Goal: Information Seeking & Learning: Understand process/instructions

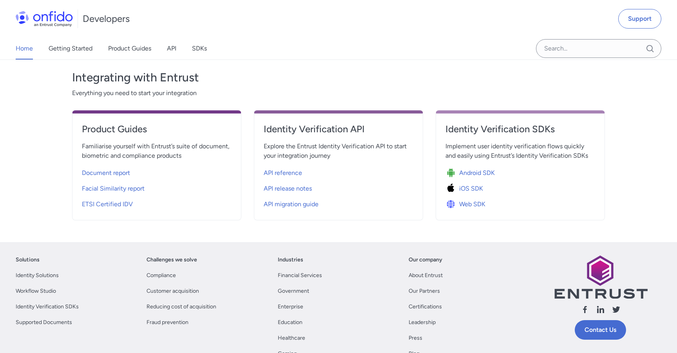
scroll to position [237, 0]
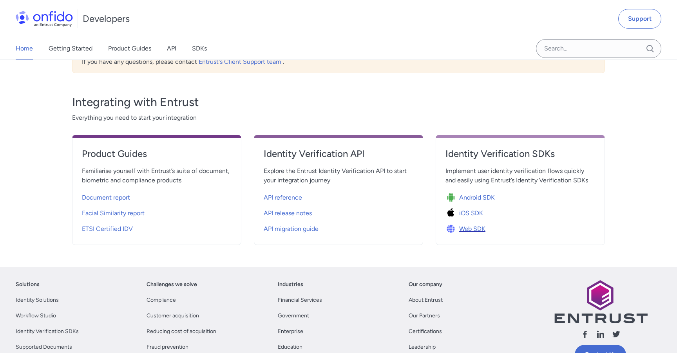
click at [476, 230] on span "Web SDK" at bounding box center [472, 228] width 26 height 9
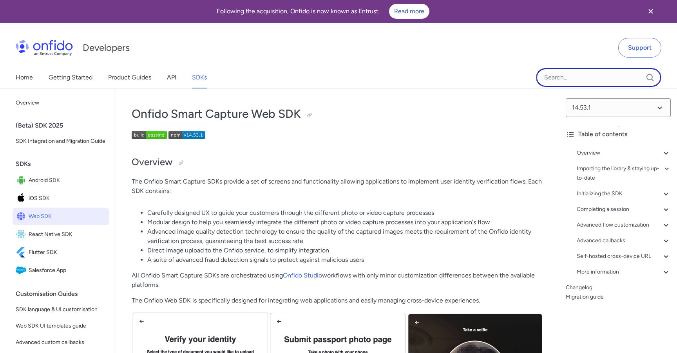
click at [578, 74] on input "Onfido search input field" at bounding box center [598, 77] width 125 height 19
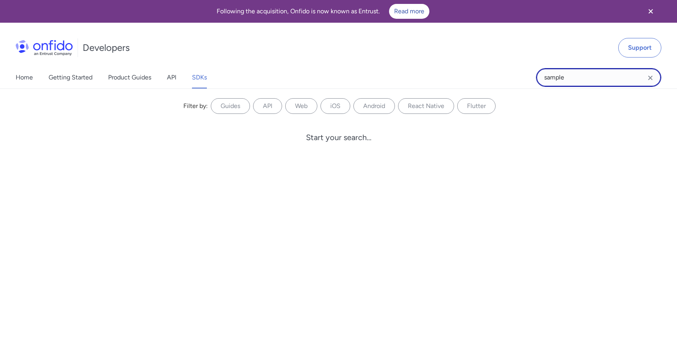
type input "sample"
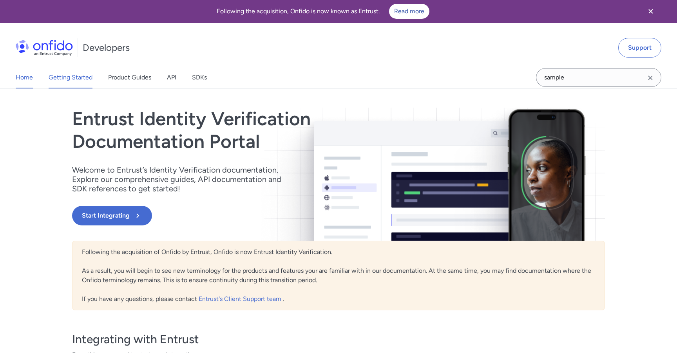
click at [74, 77] on link "Getting Started" at bounding box center [71, 78] width 44 height 22
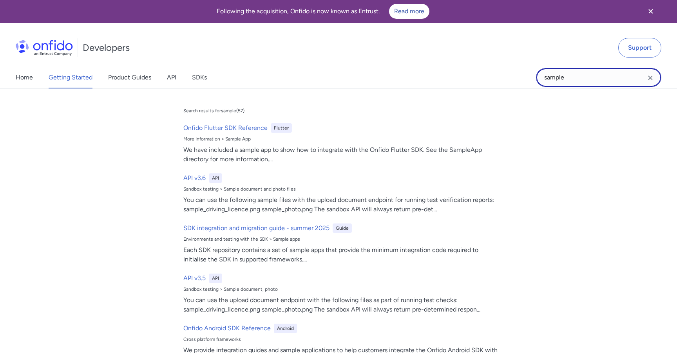
drag, startPoint x: 565, startPoint y: 80, endPoint x: 490, endPoint y: 79, distance: 75.2
click at [490, 79] on div "Home Getting Started Product Guides API SDKs sample sample Search results for s…" at bounding box center [338, 78] width 677 height 22
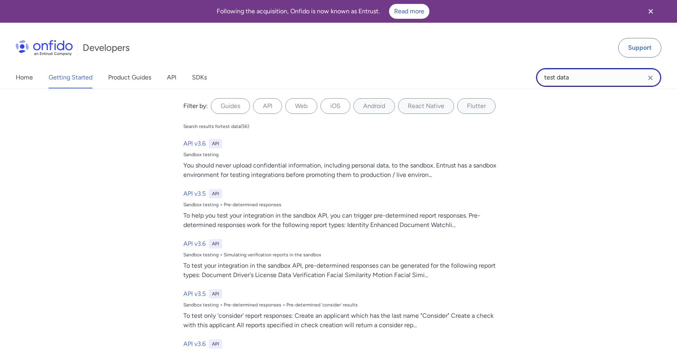
type input "test data"
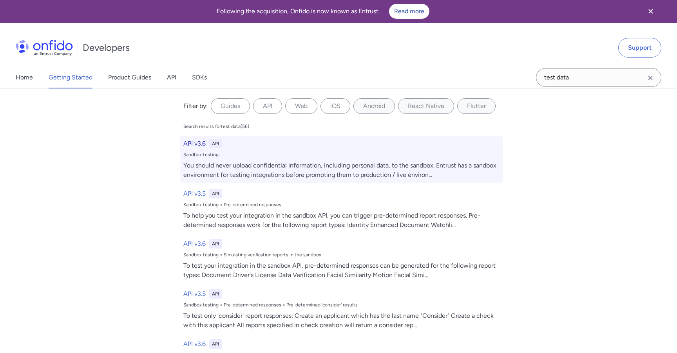
click at [204, 142] on h6 "API v3.6" at bounding box center [194, 143] width 22 height 9
select select "http"
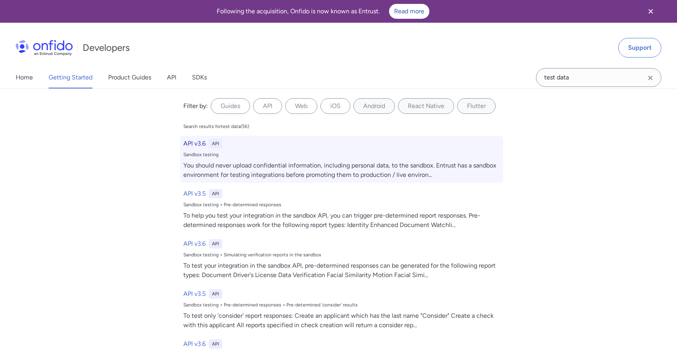
select select "http"
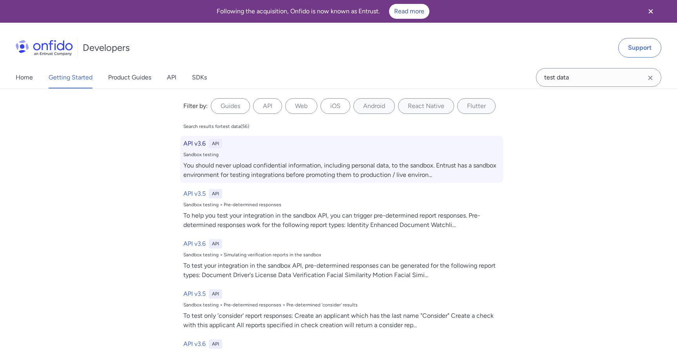
select select "http"
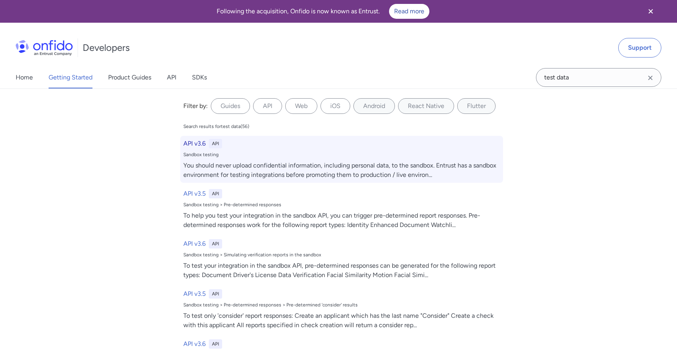
select select "http"
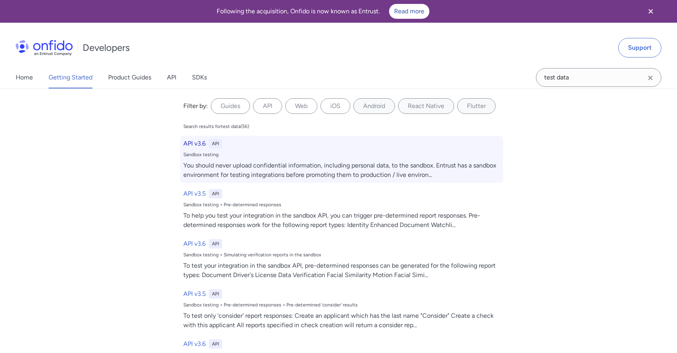
select select "http"
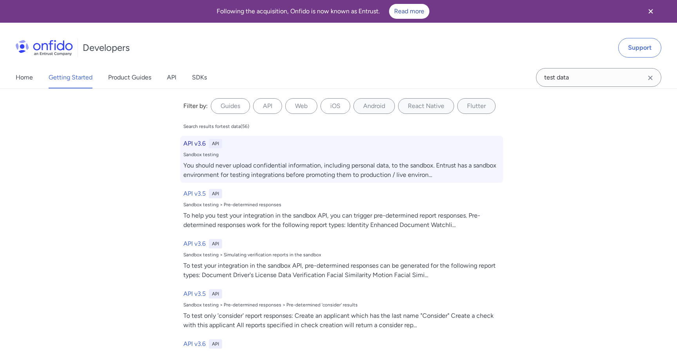
select select "http"
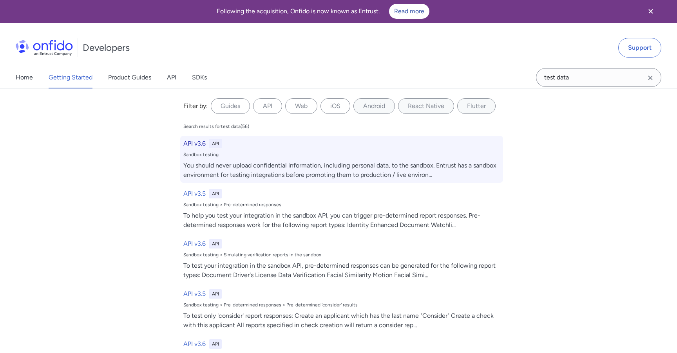
select select "http"
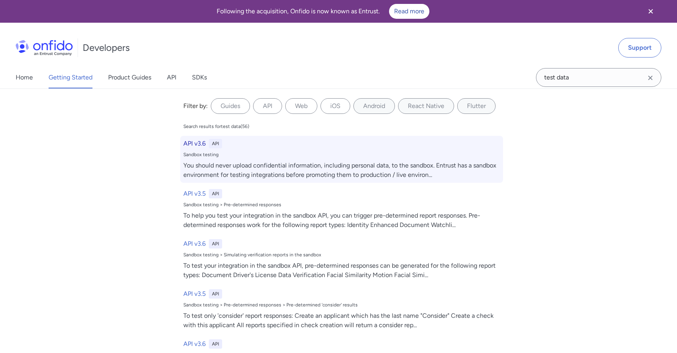
select select "http"
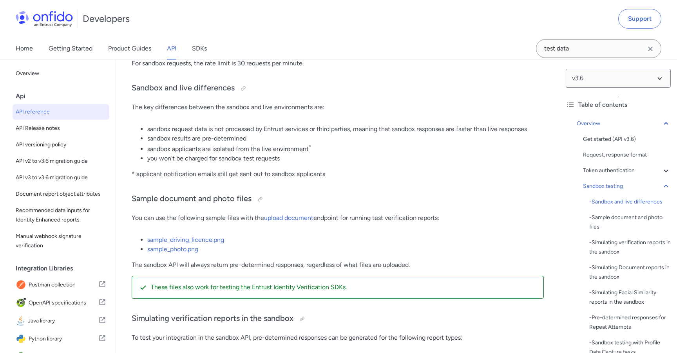
scroll to position [1319, 0]
click at [195, 239] on link "sample_driving_licence.png" at bounding box center [185, 238] width 77 height 7
